Goal: Task Accomplishment & Management: Manage account settings

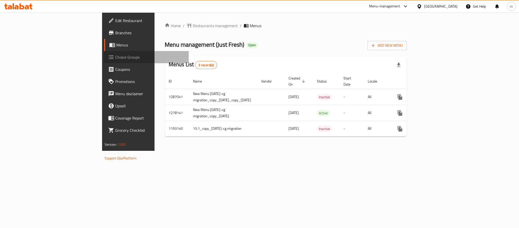
click at [104, 51] on link "Choice Groups" at bounding box center [146, 57] width 85 height 12
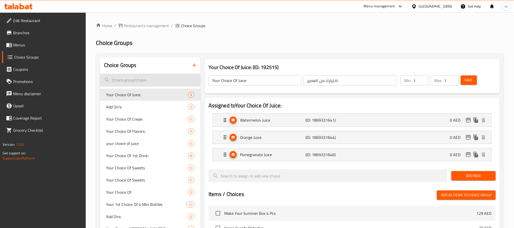
click at [129, 77] on input "search" at bounding box center [150, 80] width 100 height 13
click at [128, 82] on input "search" at bounding box center [150, 80] width 100 height 13
paste input "Slush flavors"
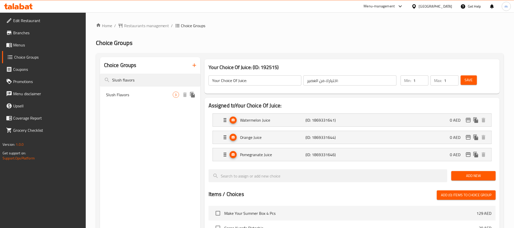
type input "Slush flavors"
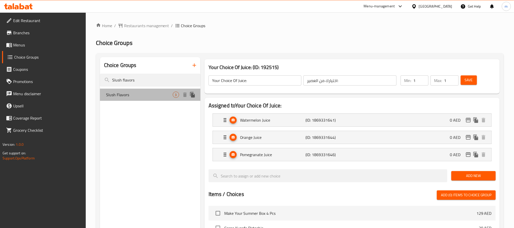
click at [127, 97] on span "Slush Flavors" at bounding box center [139, 95] width 67 height 6
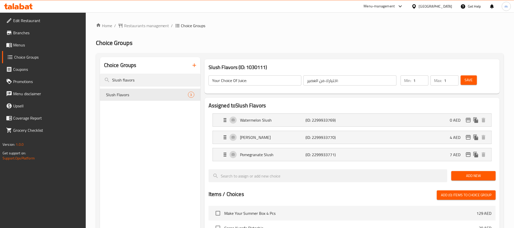
type input "Slush Flavors"
type input "نكهات سلاش"
click at [165, 80] on input "Slush flavors" at bounding box center [150, 80] width 100 height 13
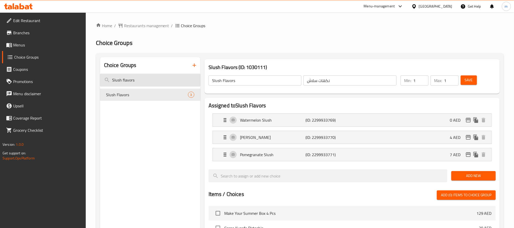
paste input "weeten it up"
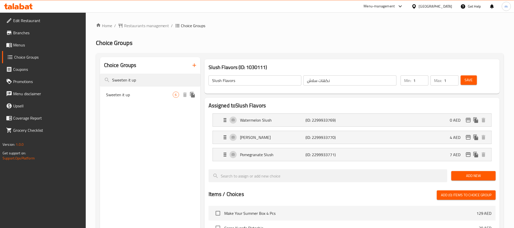
type input "Sweeten it up"
click at [132, 94] on span "Sweeten it up" at bounding box center [139, 95] width 67 height 6
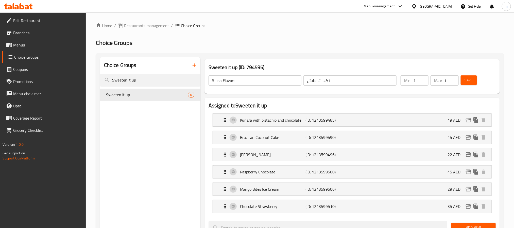
type input "Sweeten it up"
type input "زيدها حلا"
type input "0"
type input "6"
click at [129, 77] on input "Sweeten it up" at bounding box center [150, 80] width 100 height 13
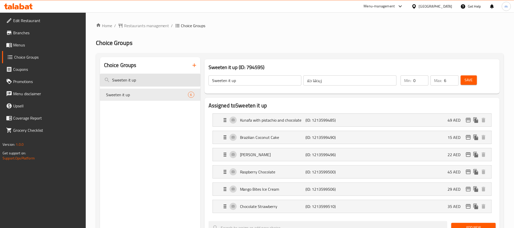
click at [129, 77] on input "Sweeten it up" at bounding box center [150, 80] width 100 height 13
paste input "Fruit Refreshment"
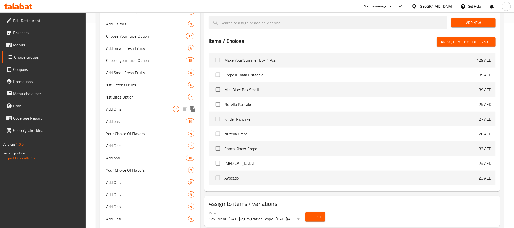
scroll to position [191, 0]
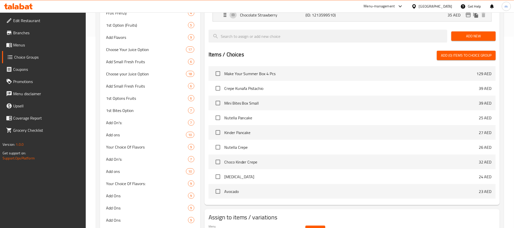
type input "Fruit"
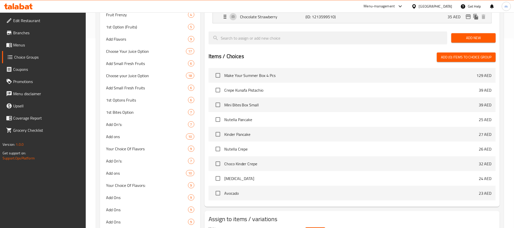
scroll to position [190, 0]
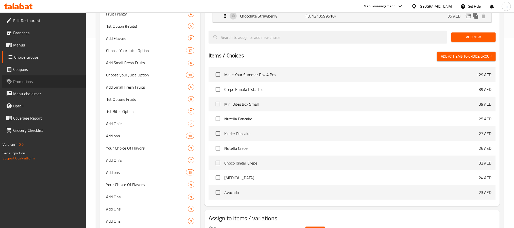
click at [18, 81] on span "Promotions" at bounding box center [47, 81] width 68 height 6
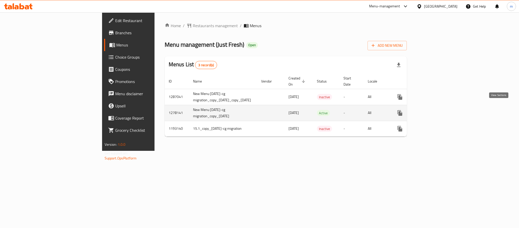
click at [440, 110] on icon "enhanced table" at bounding box center [437, 113] width 6 height 6
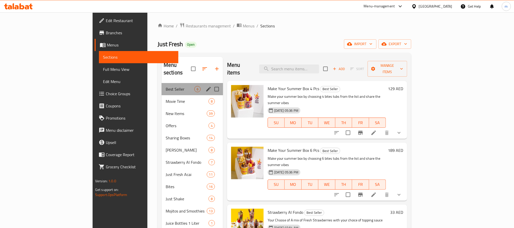
click at [161, 83] on div "Best Seller 6" at bounding box center [191, 89] width 61 height 12
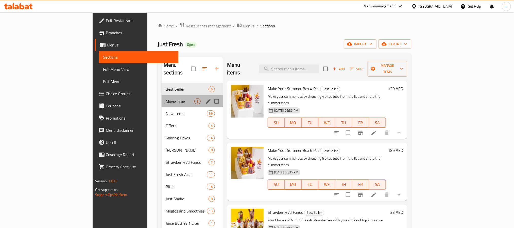
click at [161, 95] on div "Movie Time 8" at bounding box center [191, 101] width 61 height 12
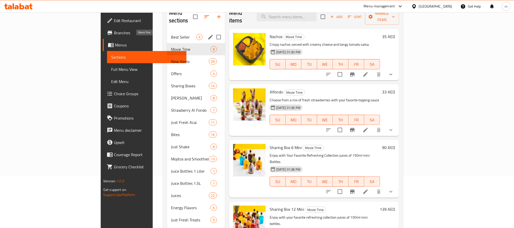
scroll to position [19, 0]
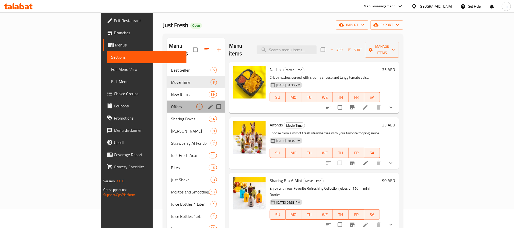
click at [167, 100] on div "Offers 4" at bounding box center [196, 106] width 58 height 12
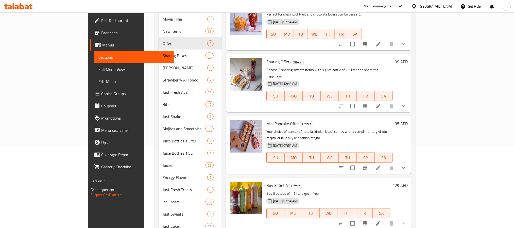
scroll to position [95, 0]
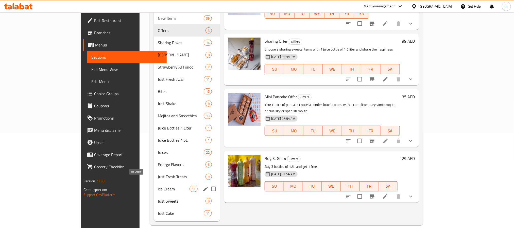
click at [158, 186] on span "Ice Cream" at bounding box center [174, 189] width 32 height 6
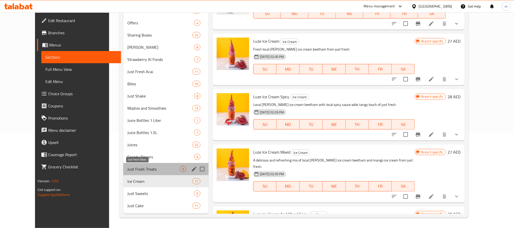
click at [133, 169] on span "Just Fresh Treats" at bounding box center [153, 169] width 52 height 6
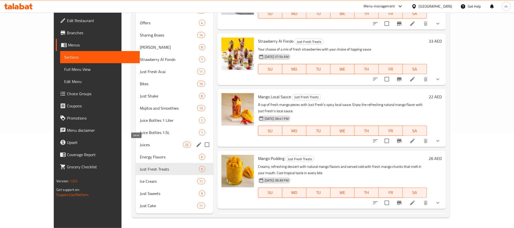
click at [140, 144] on span "Juices" at bounding box center [161, 144] width 43 height 6
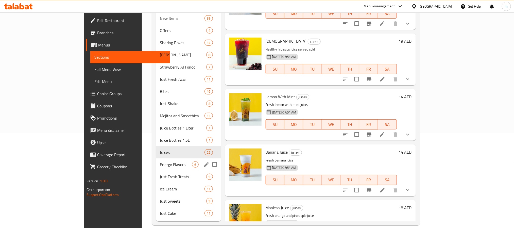
click at [156, 158] on div "Energy Flavors 6" at bounding box center [188, 164] width 65 height 12
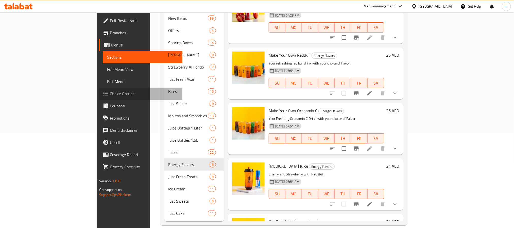
click at [110, 91] on span "Choice Groups" at bounding box center [144, 94] width 68 height 6
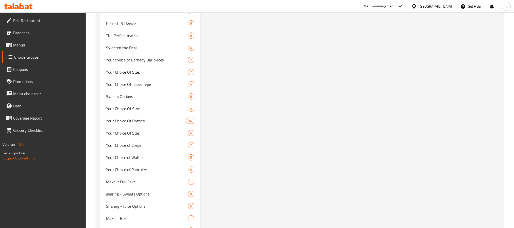
scroll to position [2002, 0]
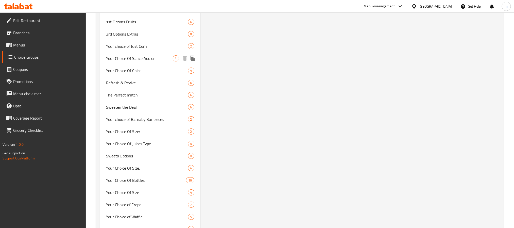
click at [127, 60] on div "Your Choice Of Sauce Add on 4" at bounding box center [150, 58] width 100 height 12
type input "Your Choice Of Sauce Add on"
type input "إضافة اختيارك من الصلصة"
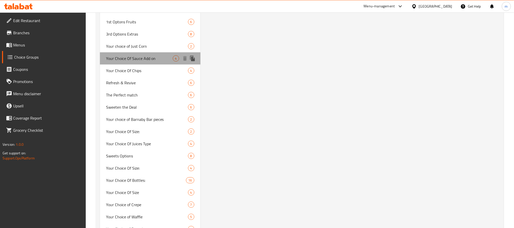
click at [149, 60] on span "Your Choice Of Sauce Add on" at bounding box center [139, 58] width 67 height 6
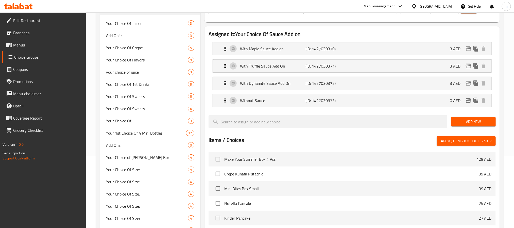
scroll to position [152, 0]
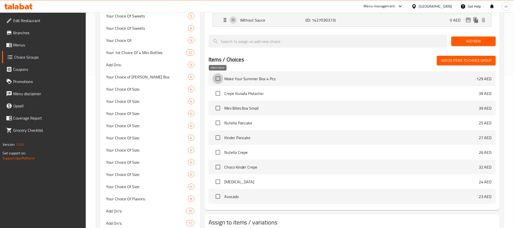
click at [219, 79] on input "checkbox" at bounding box center [217, 78] width 11 height 11
checkbox input "false"
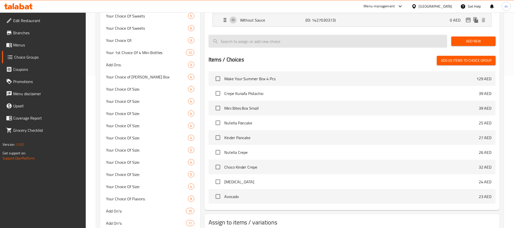
scroll to position [0, 0]
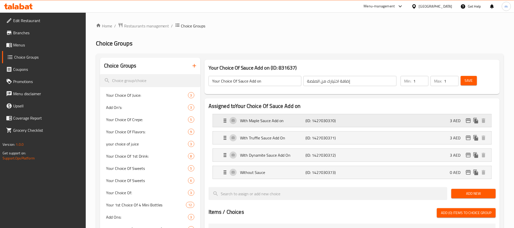
click at [226, 119] on icon "Expand" at bounding box center [225, 120] width 6 height 6
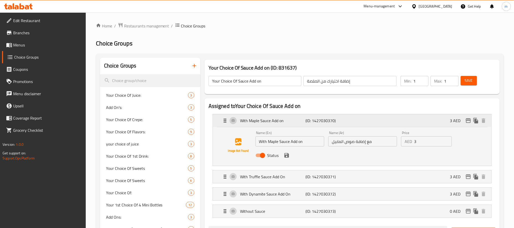
click at [226, 119] on icon "Expand" at bounding box center [225, 120] width 6 height 6
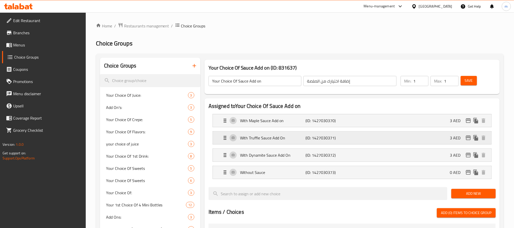
click at [235, 139] on div "With Truffle Sauce Add On (ID: 1427030371) 3 AED" at bounding box center [353, 137] width 263 height 13
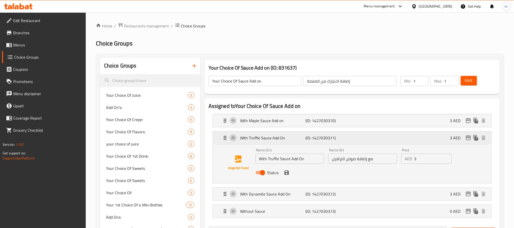
click at [235, 139] on div "With Truffle Sauce Add On (ID: 1427030371) 3 AED" at bounding box center [353, 137] width 263 height 13
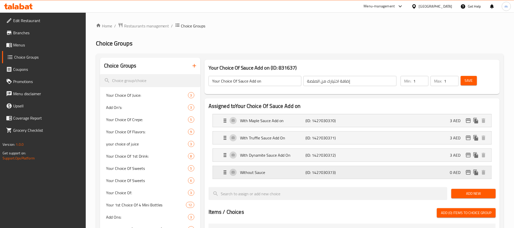
click at [227, 171] on icon "Expand" at bounding box center [225, 172] width 6 height 6
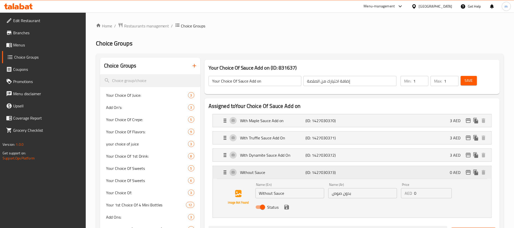
click at [225, 173] on icon "Expand" at bounding box center [225, 172] width 6 height 6
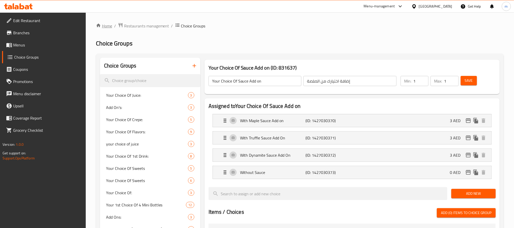
click at [107, 27] on link "Home" at bounding box center [104, 26] width 16 height 6
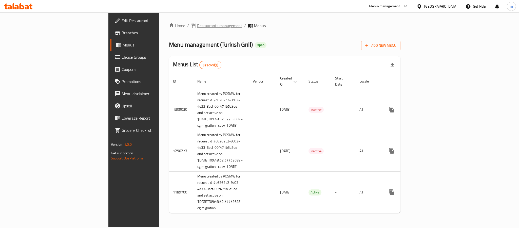
click at [197, 27] on span "Restaurants management" at bounding box center [219, 26] width 45 height 6
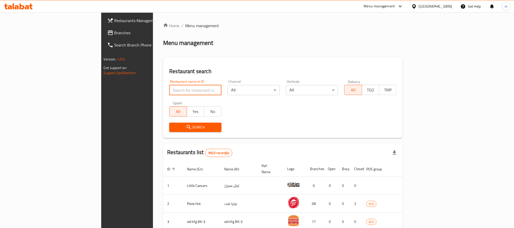
click at [169, 87] on input "search" at bounding box center [195, 90] width 52 height 10
click at [169, 90] on input "search" at bounding box center [195, 90] width 52 height 10
paste input "1"
type input "172"
click at [173, 124] on span "Search" at bounding box center [195, 127] width 44 height 6
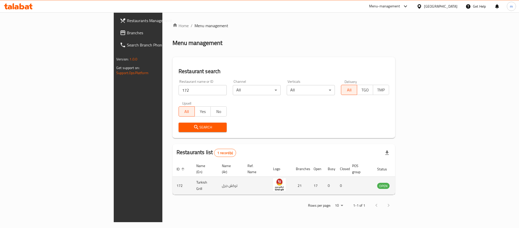
click at [373, 179] on td "enhanced table" at bounding box center [360, 185] width 25 height 18
